Goal: Information Seeking & Learning: Learn about a topic

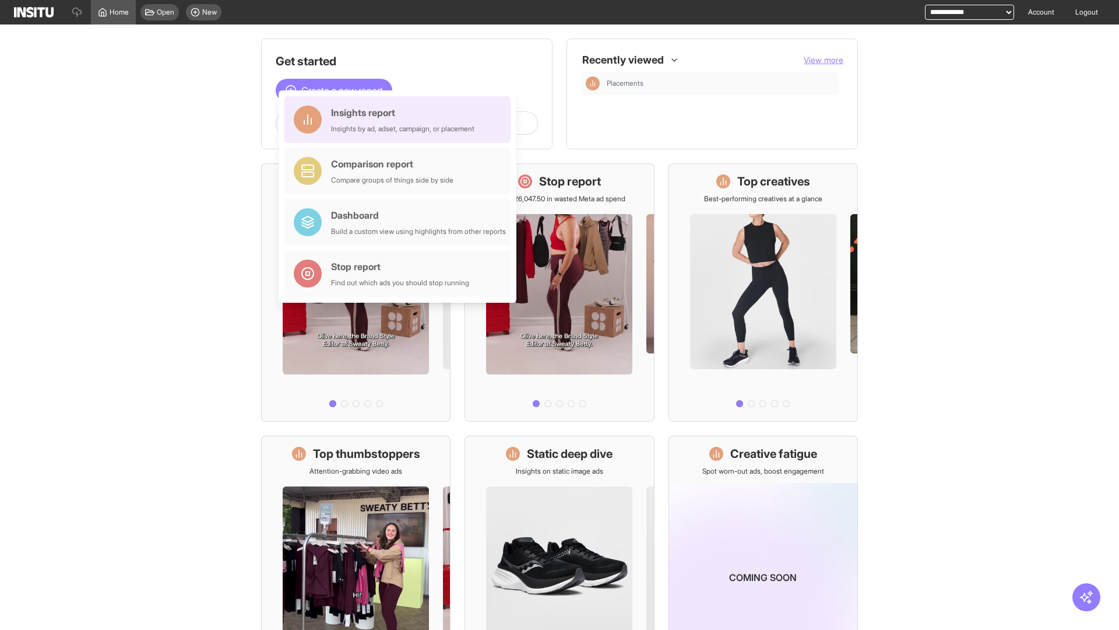
click at [400, 120] on div "Insights report Insights by ad, adset, campaign, or placement" at bounding box center [402, 120] width 143 height 28
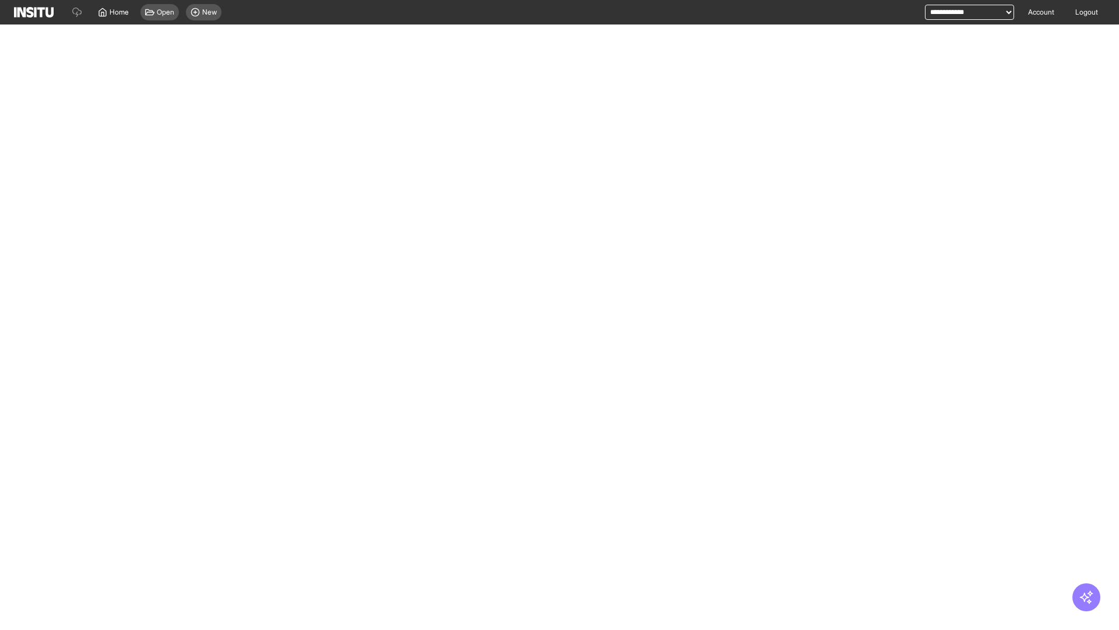
select select "**"
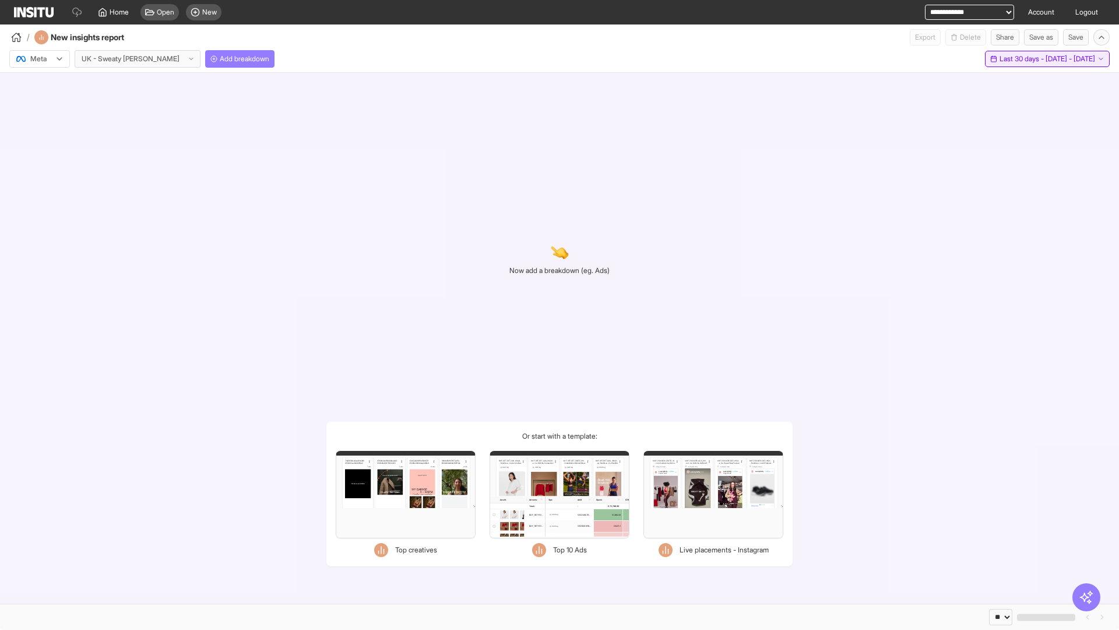
click at [1026, 59] on span "Last 30 days - [DATE] - [DATE]" at bounding box center [1048, 58] width 96 height 9
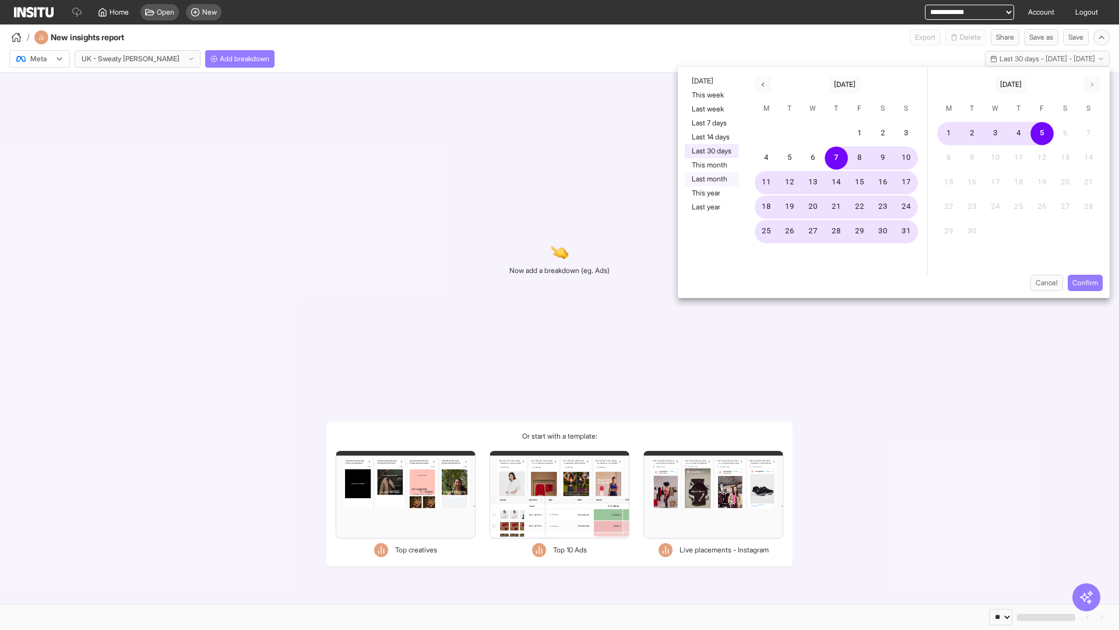
click at [711, 179] on button "Last month" at bounding box center [712, 179] width 54 height 14
